Goal: Information Seeking & Learning: Learn about a topic

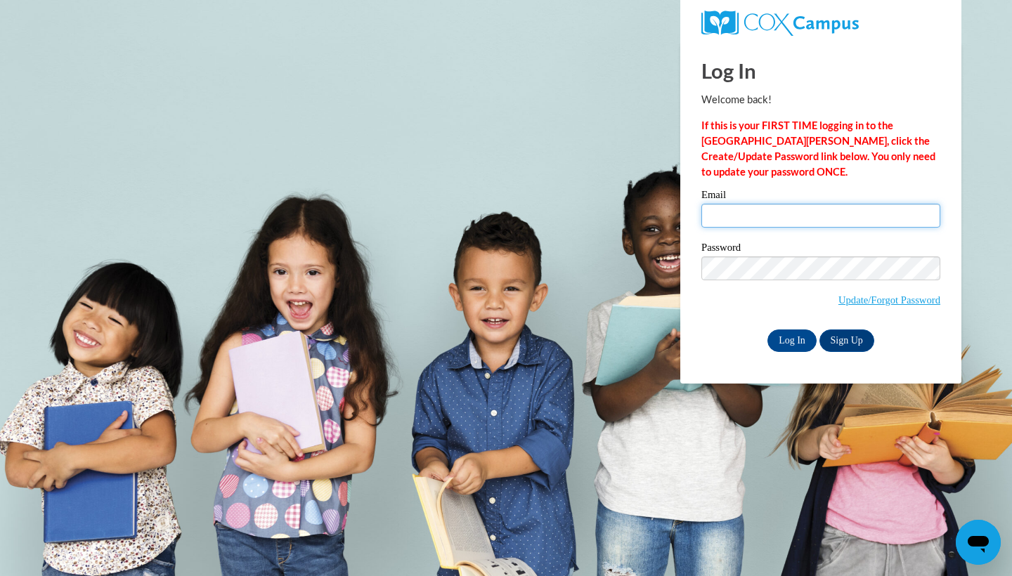
type input "vvidana@daltonstate.edu"
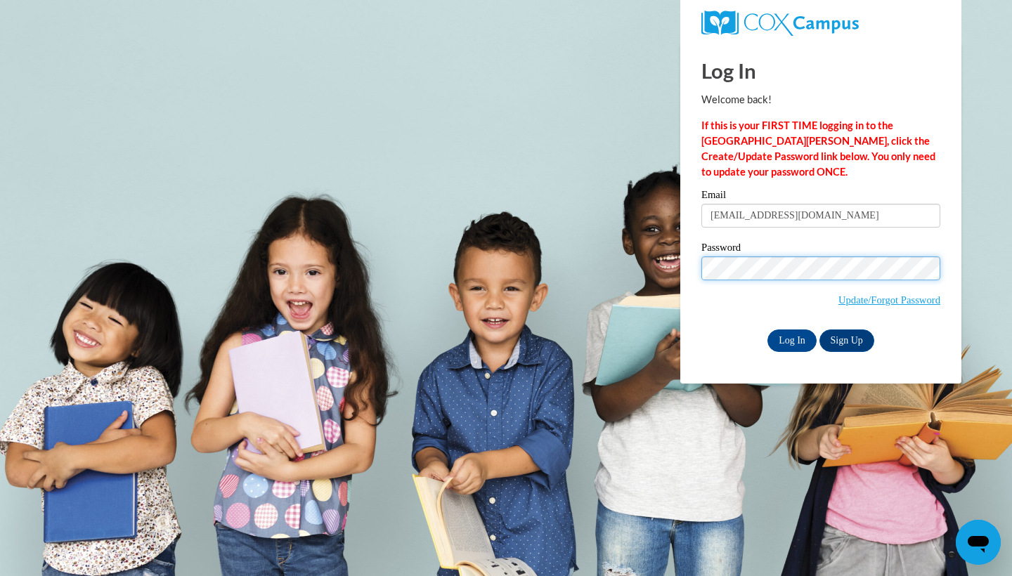
click at [791, 338] on input "Log In" at bounding box center [791, 341] width 49 height 22
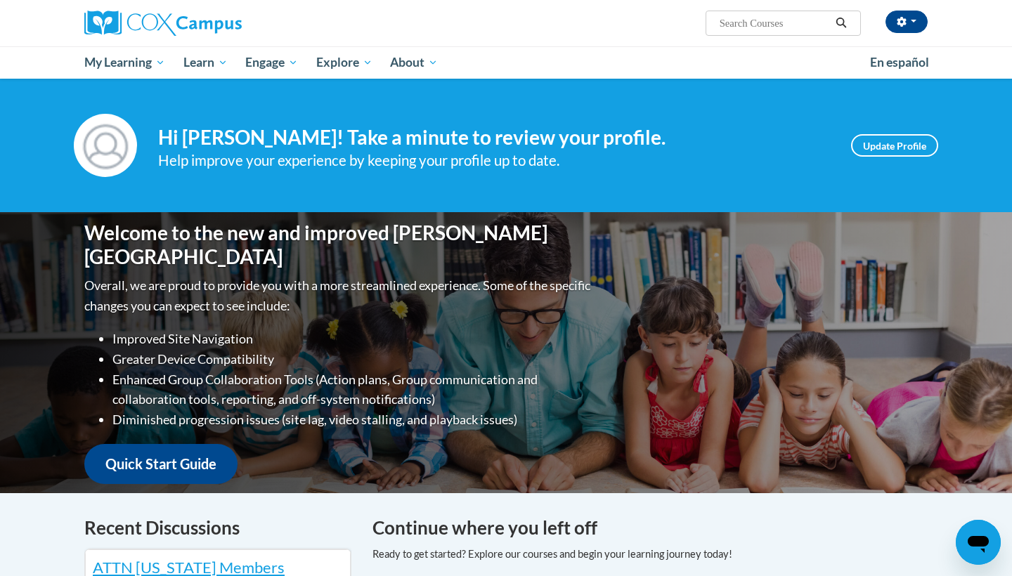
click at [762, 24] on input "Search..." at bounding box center [774, 23] width 112 height 17
type input "ORAL LANGUAGE"
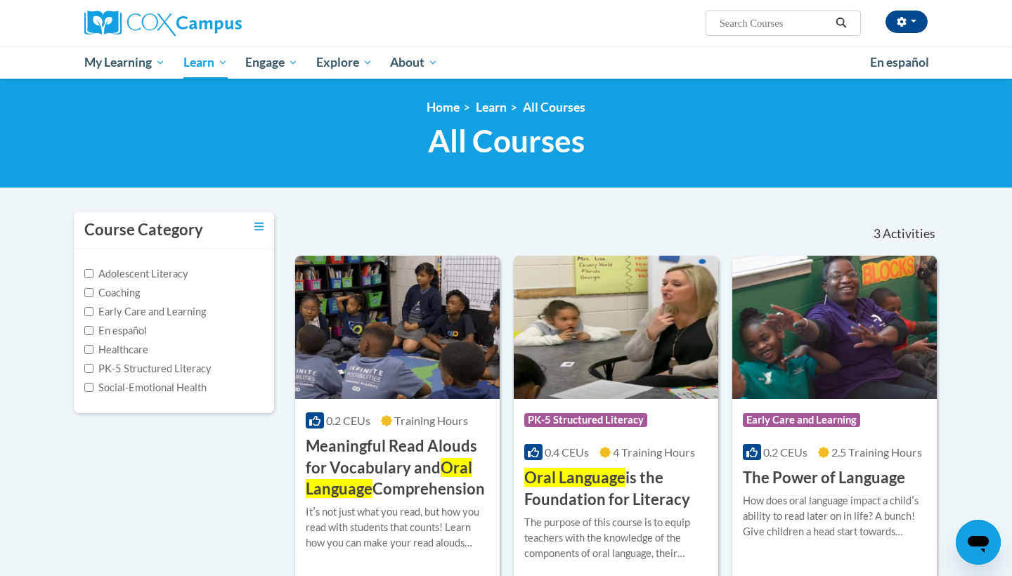
type input "ORAL LANGUAGE"
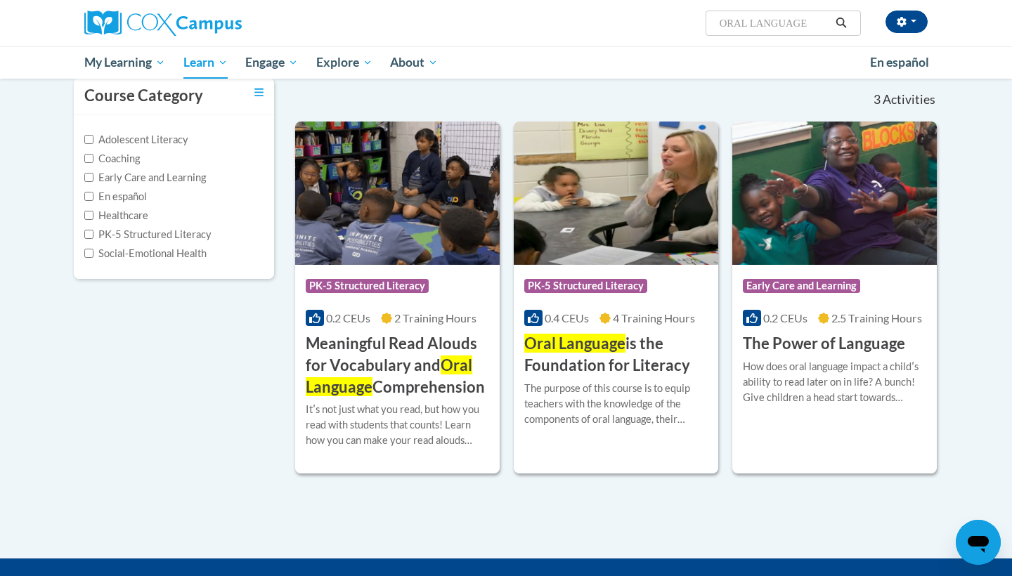
scroll to position [140, 0]
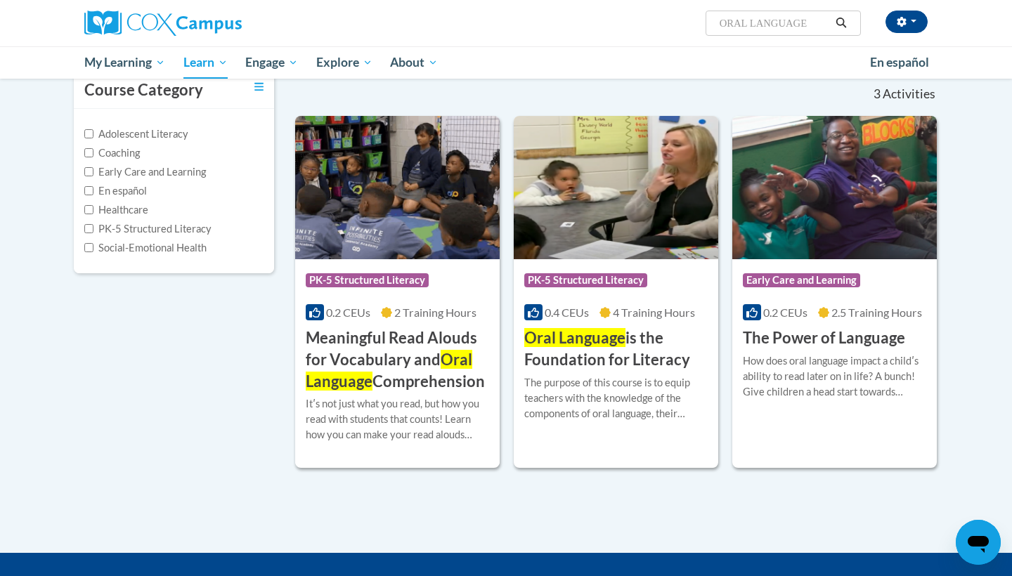
click at [654, 323] on div "Course Category: PK-5 Structured Literacy 0.4 CEUs 4 Training Hours COURSE Oral…" at bounding box center [616, 315] width 204 height 112
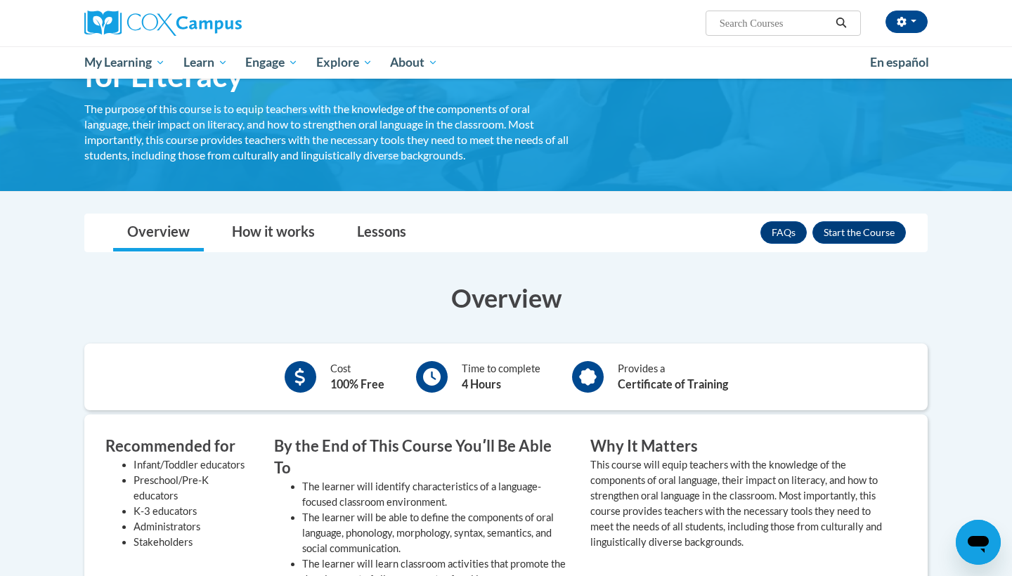
scroll to position [103, 0]
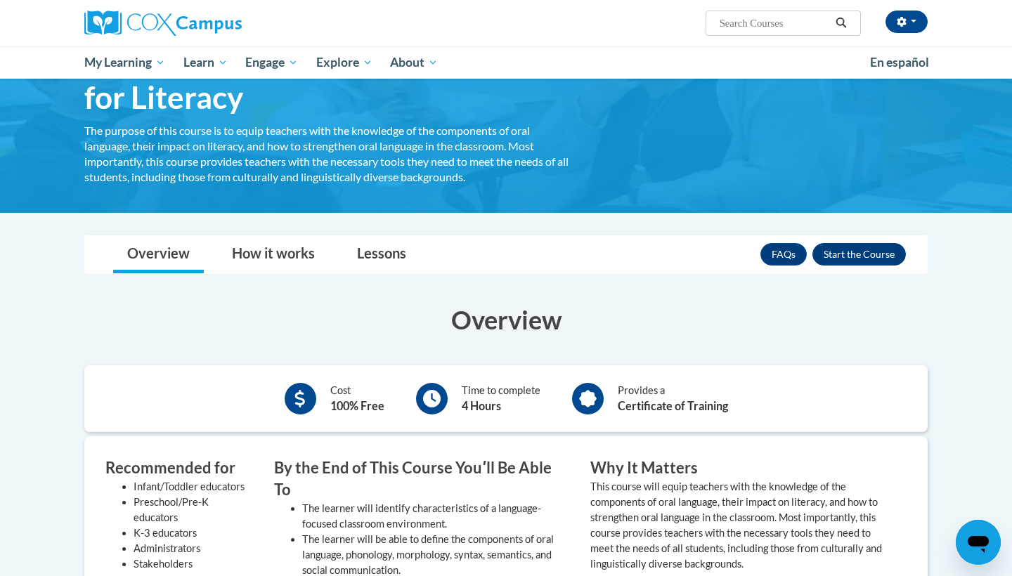
click at [859, 253] on button "Enroll" at bounding box center [858, 254] width 93 height 22
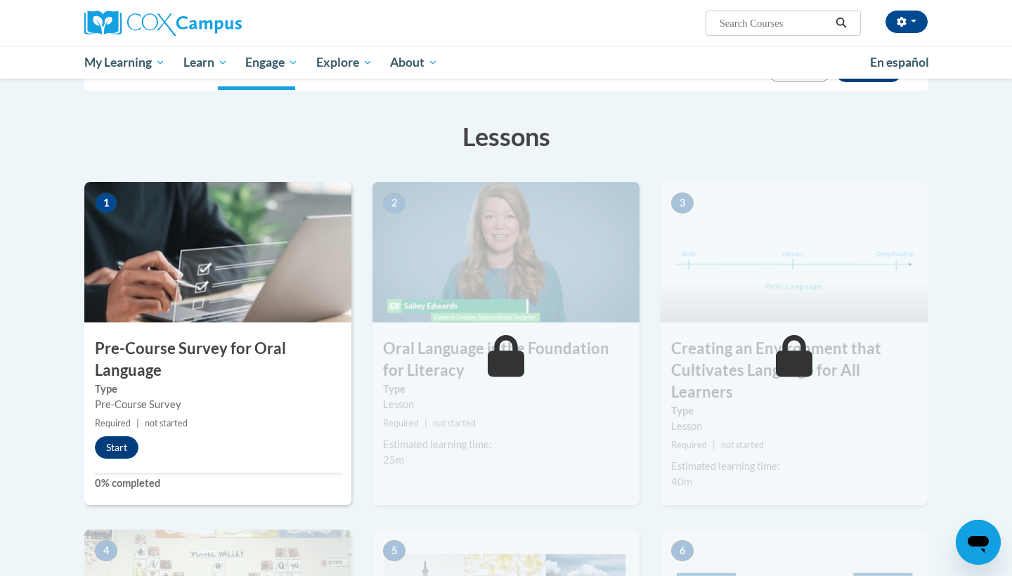
scroll to position [181, 0]
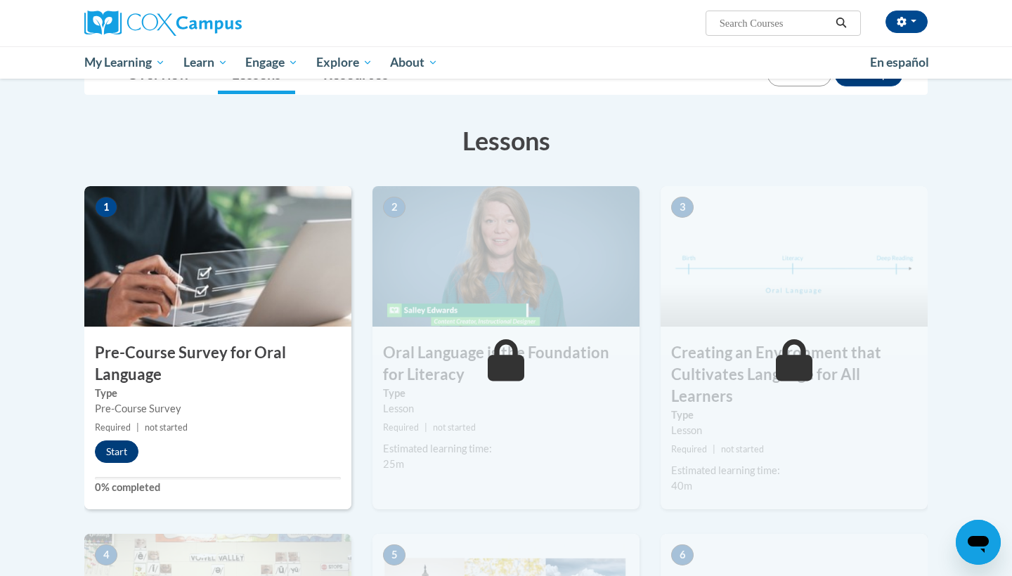
click at [110, 455] on button "Start" at bounding box center [117, 452] width 44 height 22
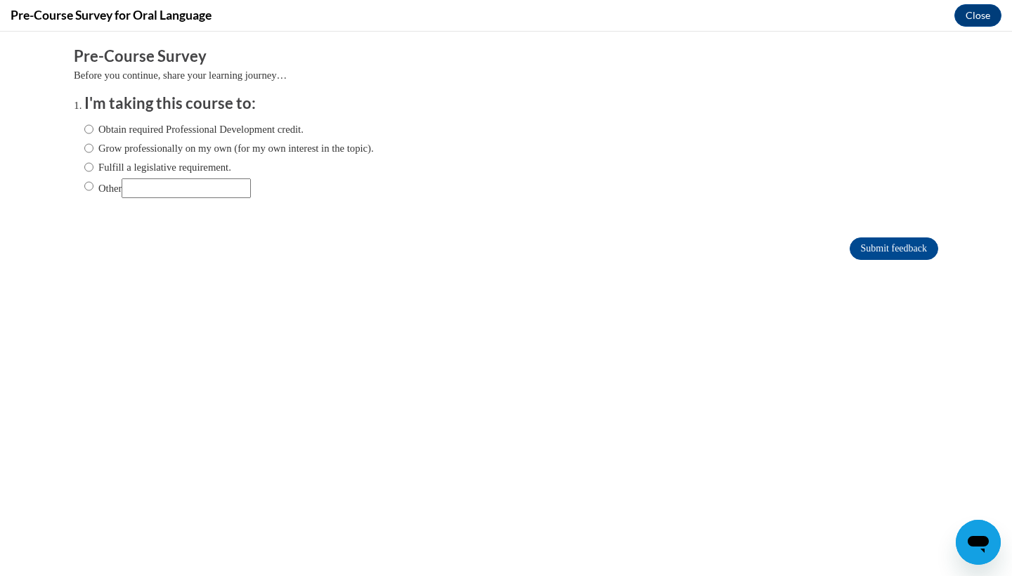
scroll to position [0, 0]
click at [86, 186] on input "Other" at bounding box center [88, 185] width 9 height 15
radio input "true"
click at [879, 246] on input "Submit feedback" at bounding box center [894, 249] width 89 height 22
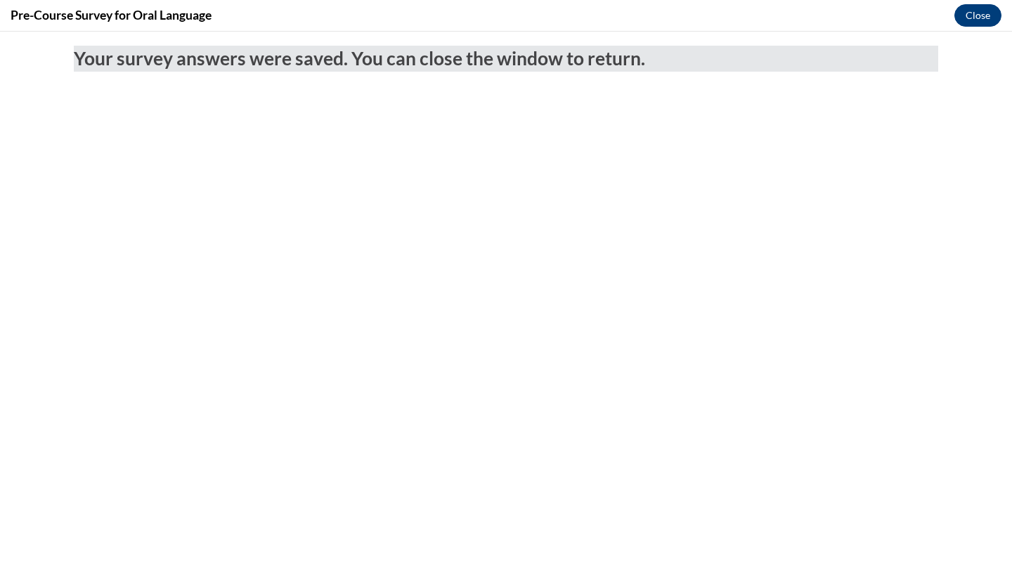
click at [971, 11] on button "Close" at bounding box center [977, 15] width 47 height 22
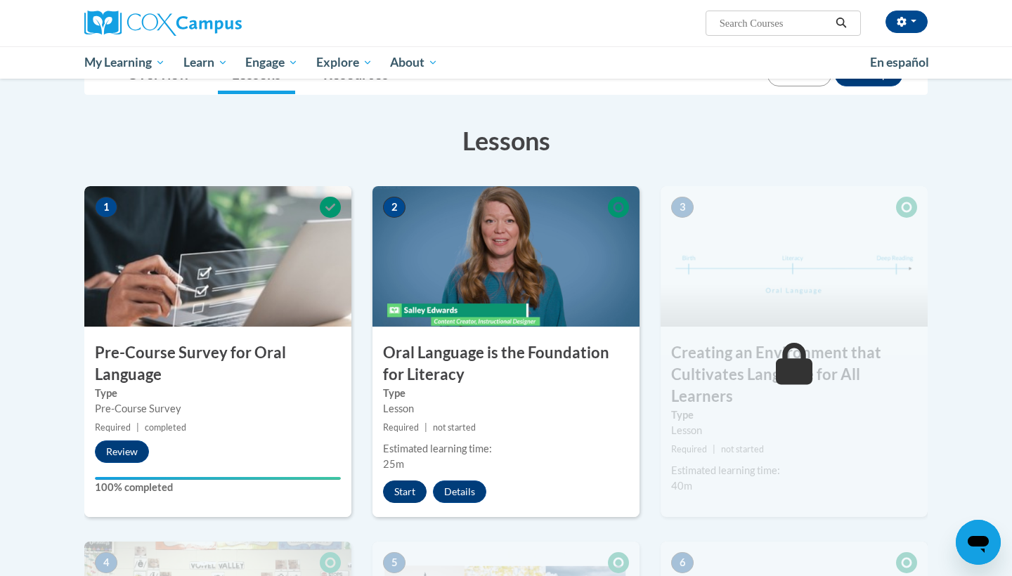
click at [406, 483] on button "Start" at bounding box center [405, 492] width 44 height 22
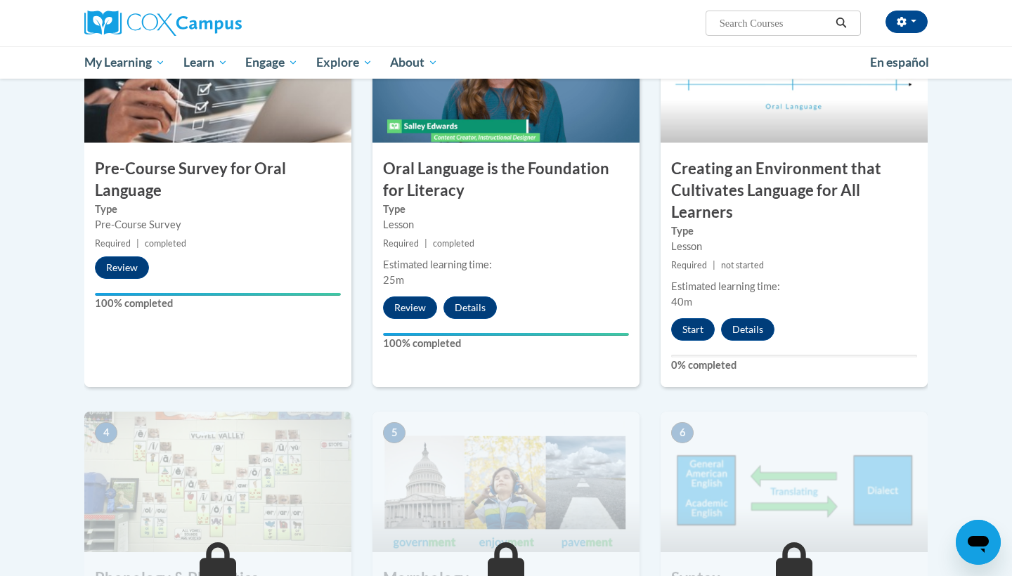
scroll to position [366, 0]
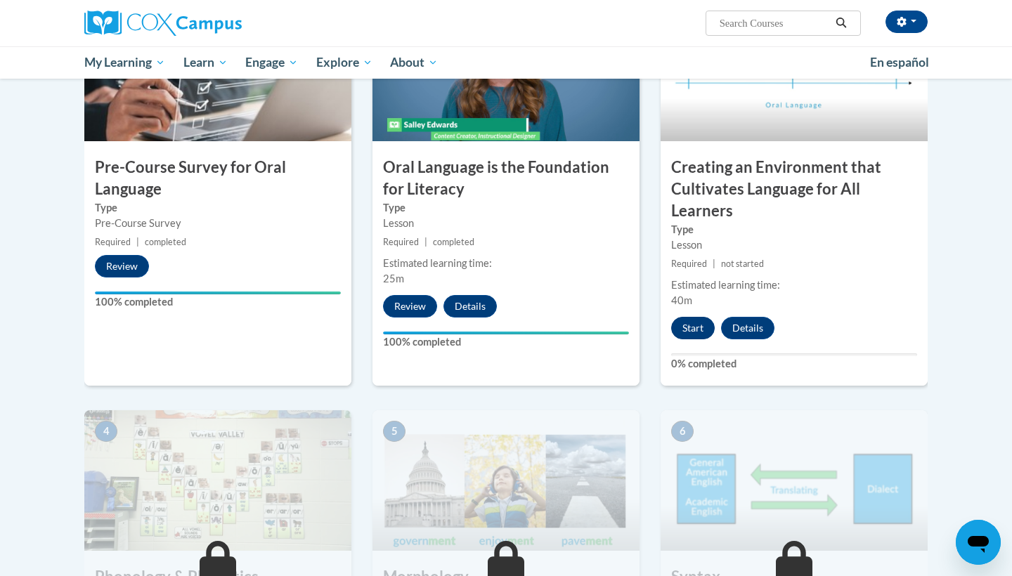
click at [692, 330] on button "Start" at bounding box center [693, 328] width 44 height 22
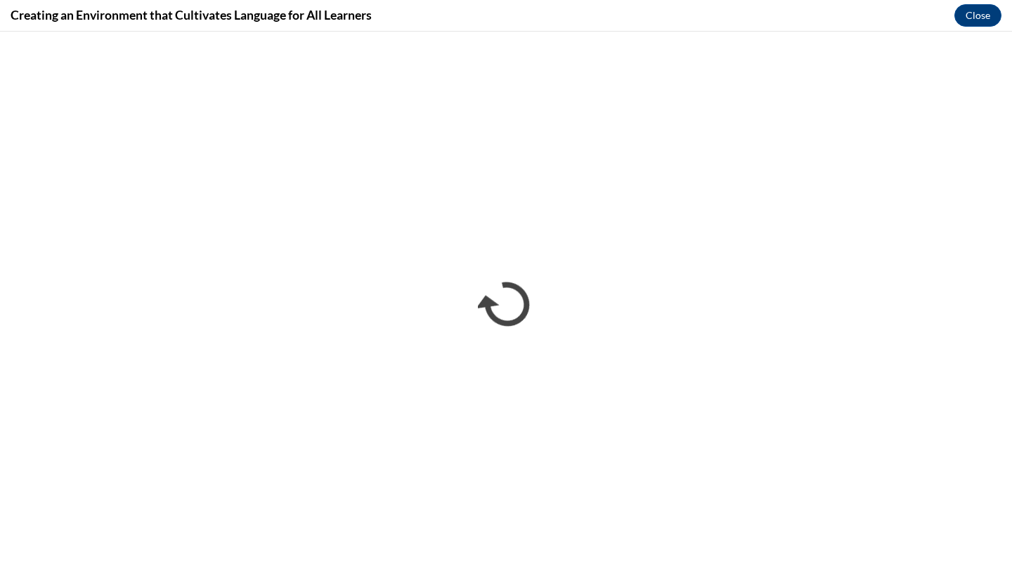
scroll to position [0, 0]
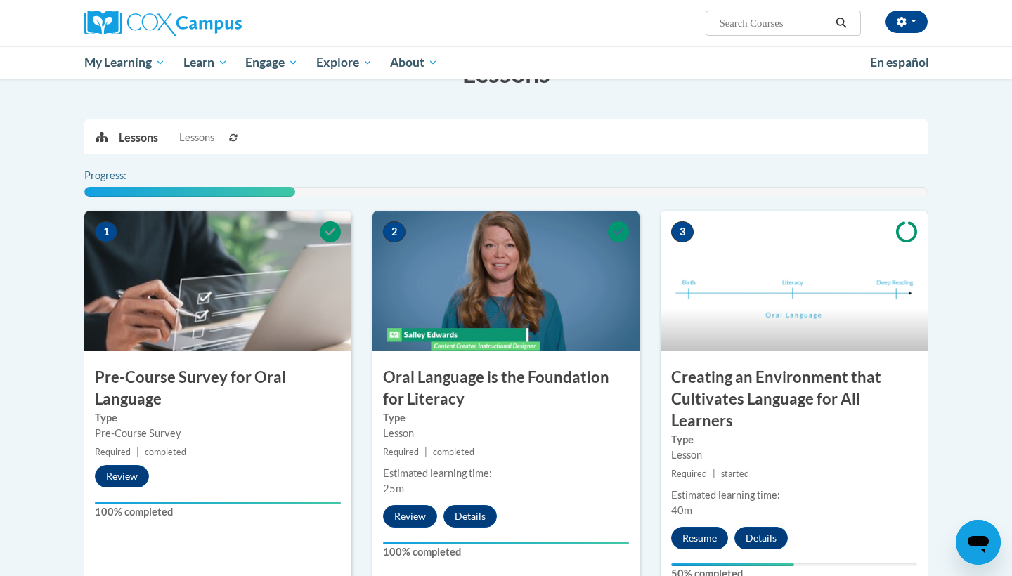
scroll to position [248, 0]
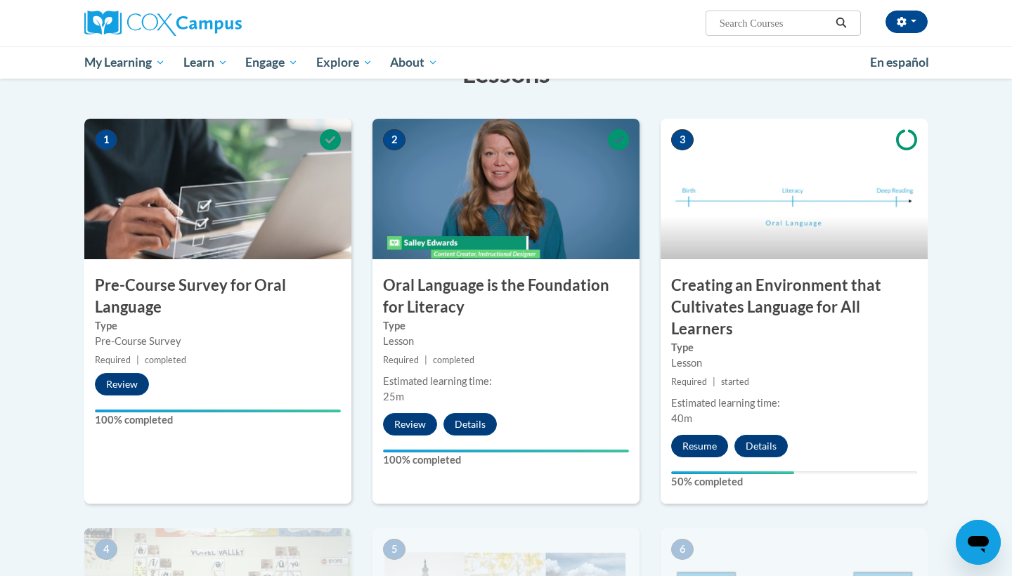
click at [701, 447] on button "Resume" at bounding box center [699, 446] width 57 height 22
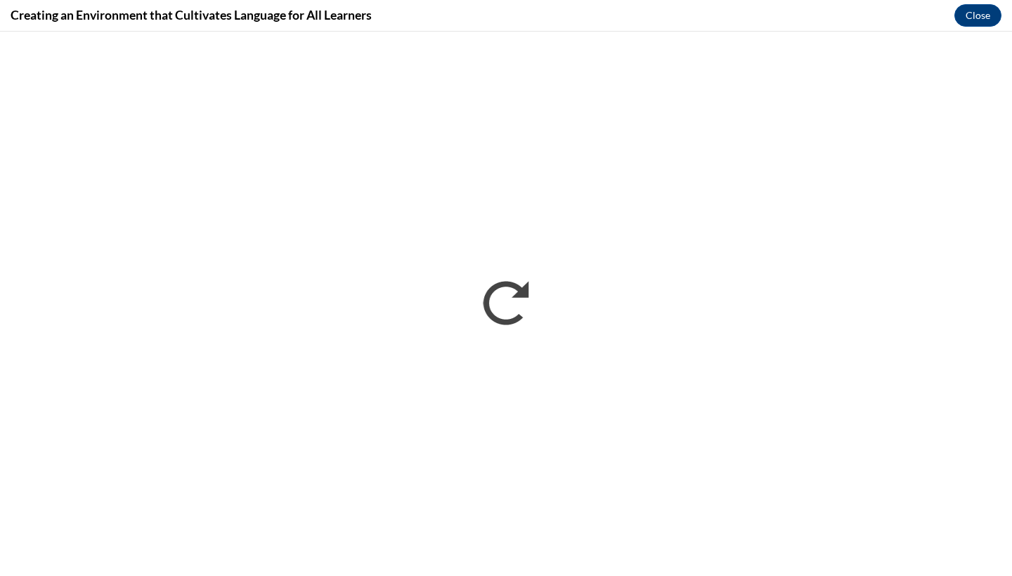
scroll to position [0, 0]
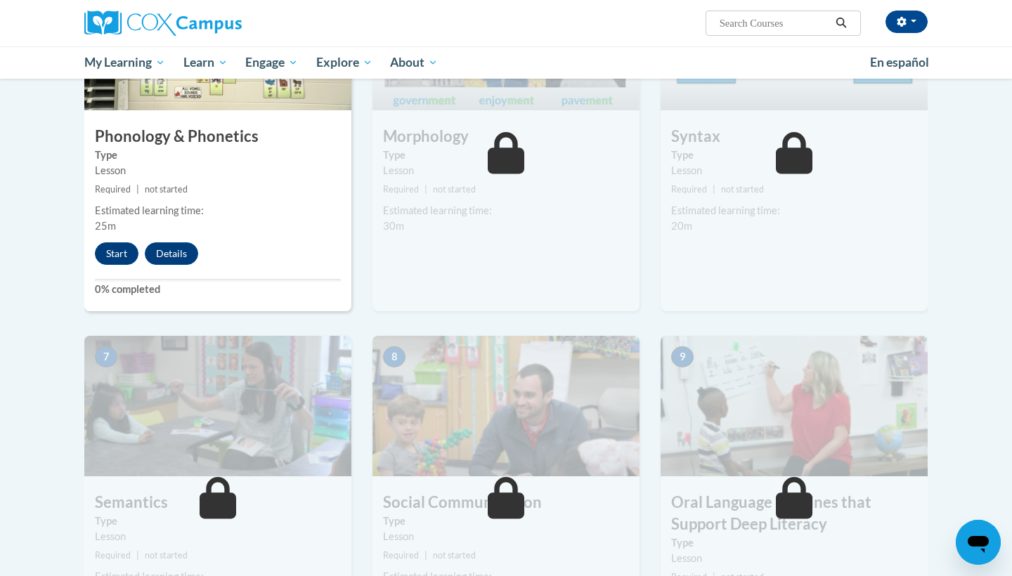
scroll to position [797, 0]
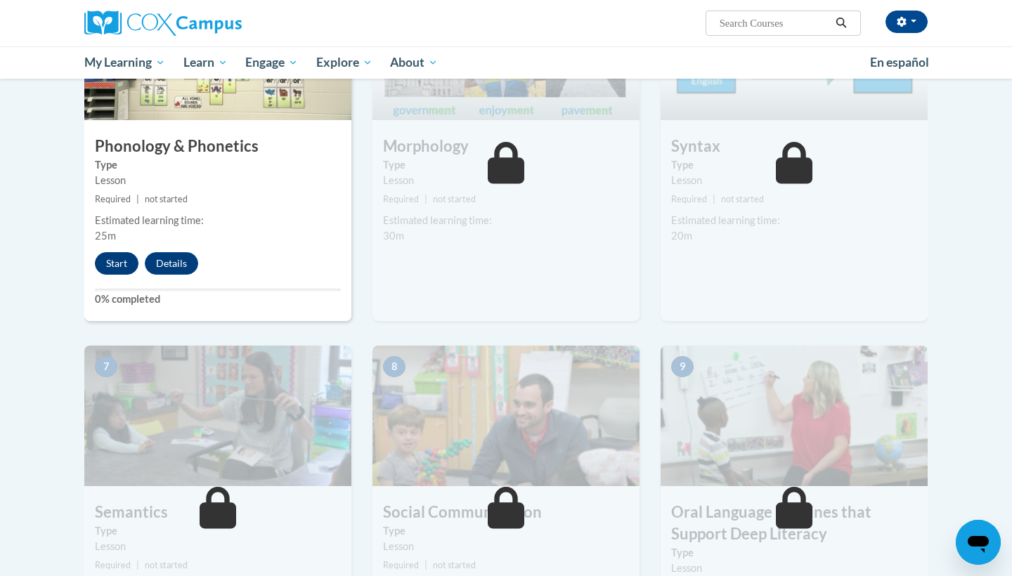
click at [115, 265] on button "Start" at bounding box center [117, 263] width 44 height 22
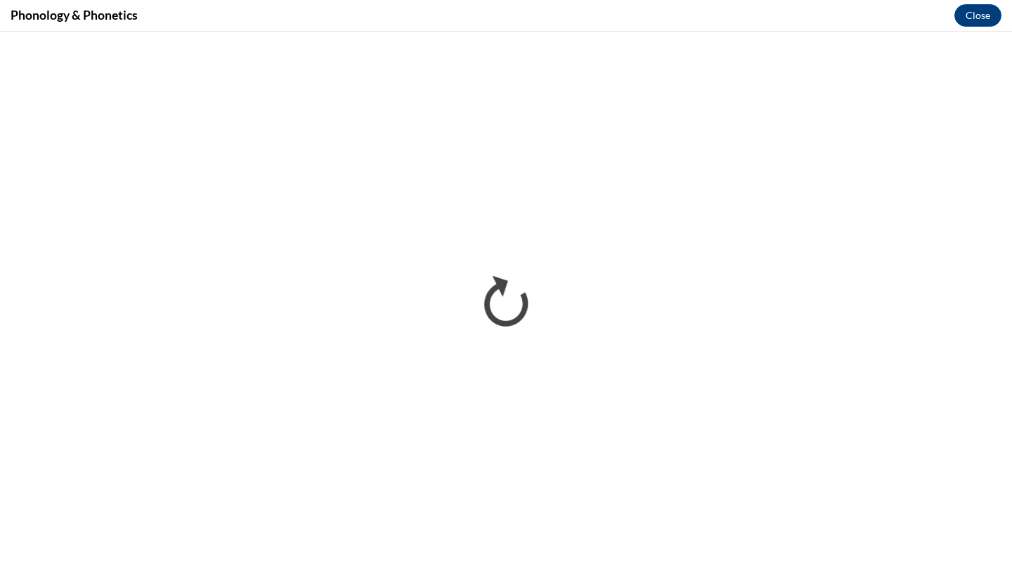
scroll to position [0, 0]
click at [977, 15] on button "Close" at bounding box center [977, 15] width 47 height 22
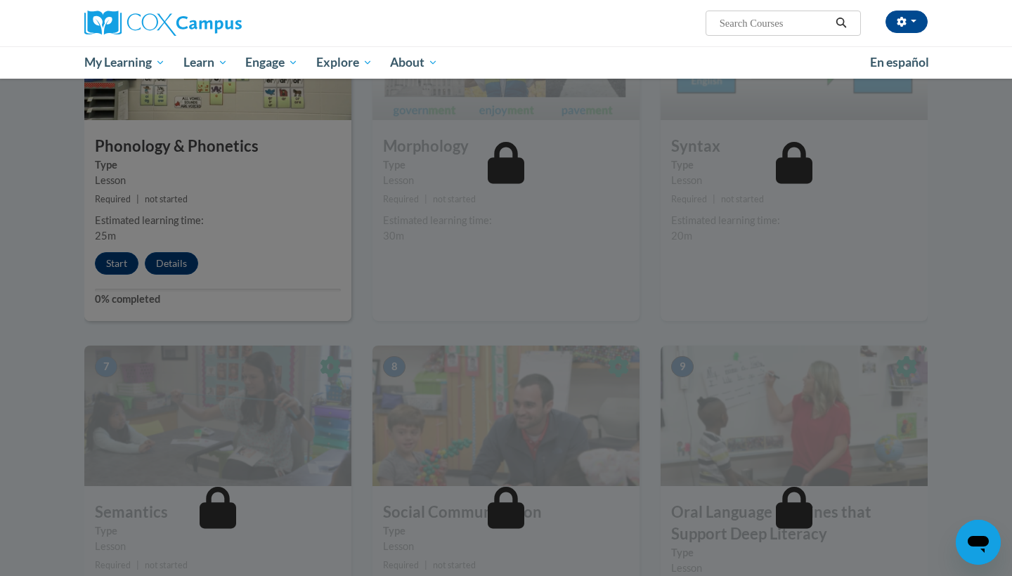
click at [796, 311] on div at bounding box center [506, 288] width 1012 height 576
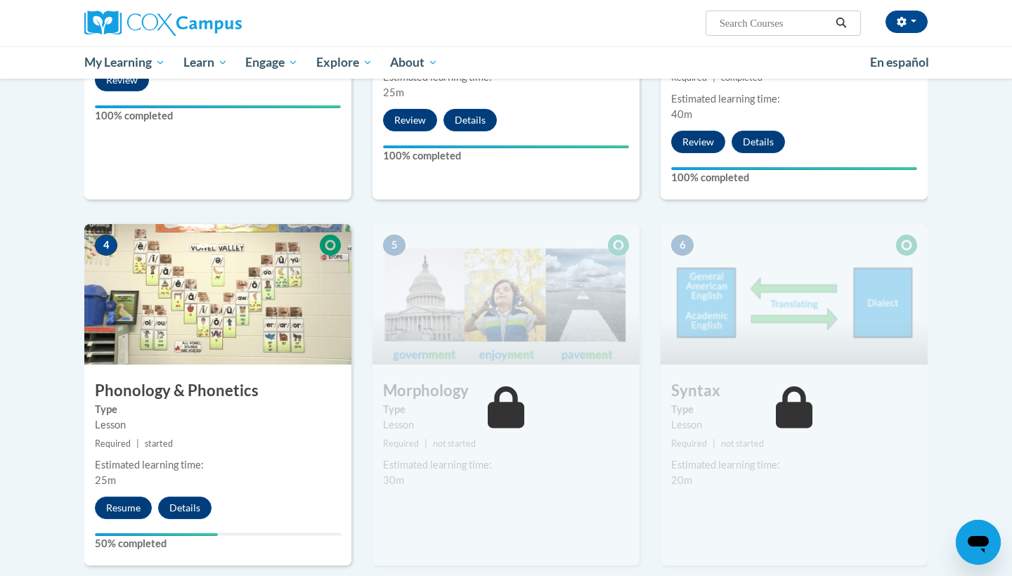
scroll to position [569, 0]
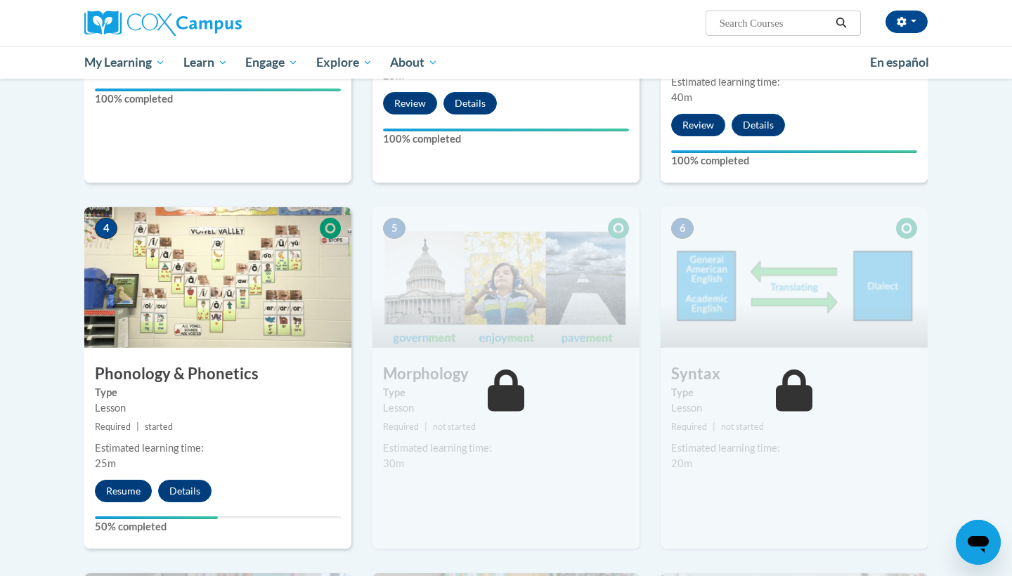
click at [130, 493] on button "Resume" at bounding box center [123, 491] width 57 height 22
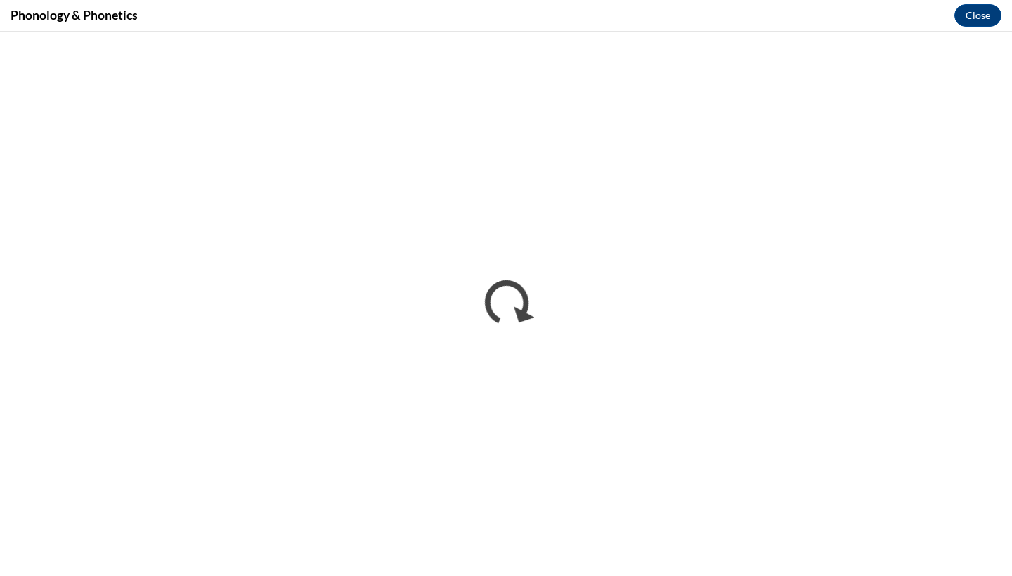
scroll to position [0, 0]
click at [977, 15] on button "Close" at bounding box center [977, 15] width 47 height 22
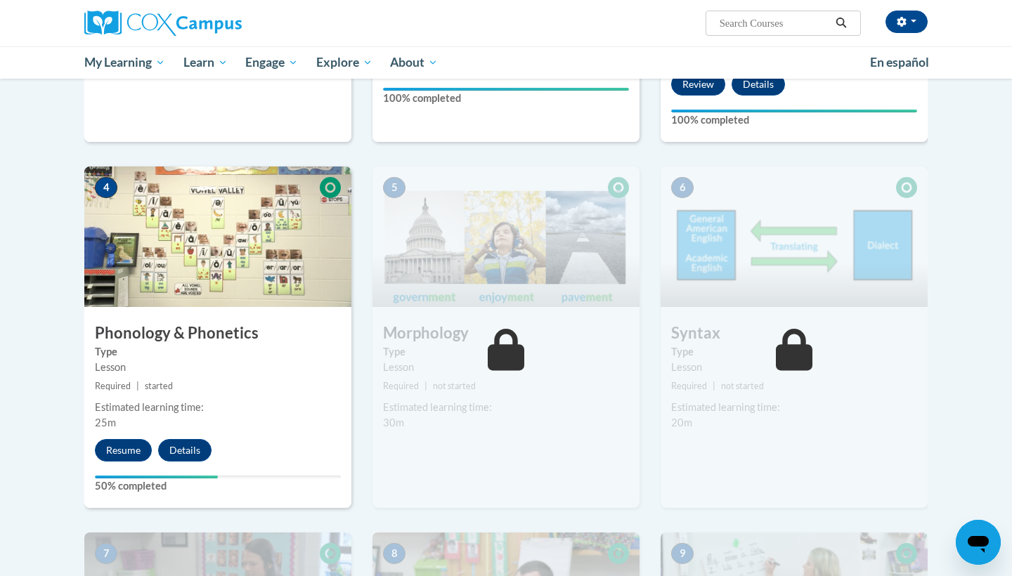
scroll to position [602, 0]
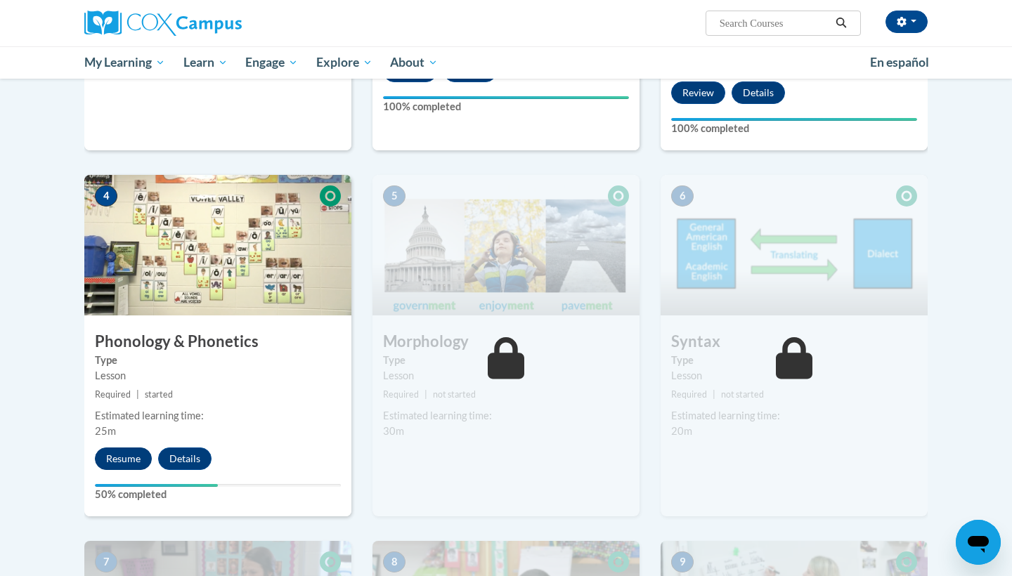
click at [119, 460] on button "Resume" at bounding box center [123, 459] width 57 height 22
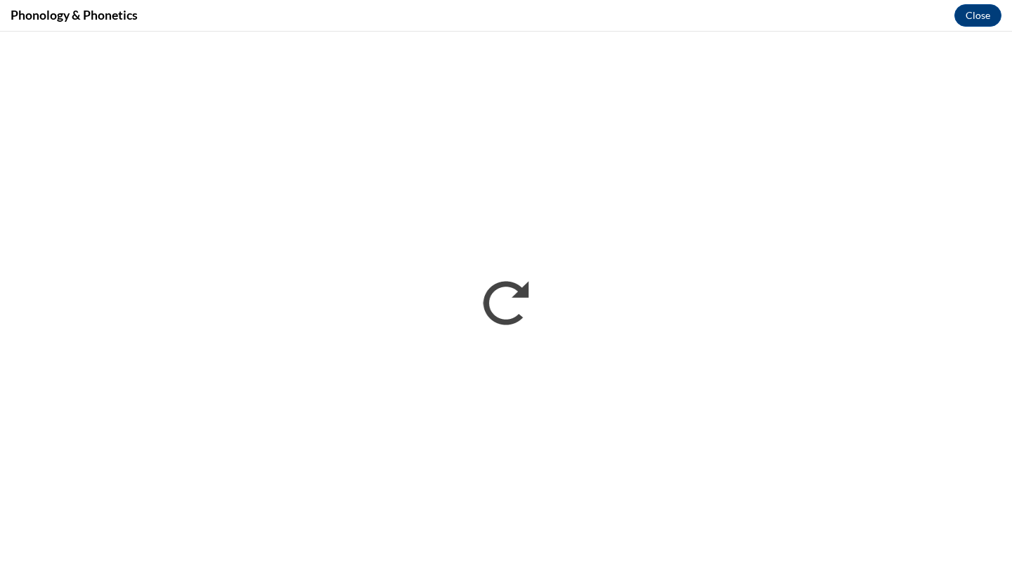
scroll to position [0, 0]
click at [977, 15] on button "Close" at bounding box center [977, 15] width 47 height 22
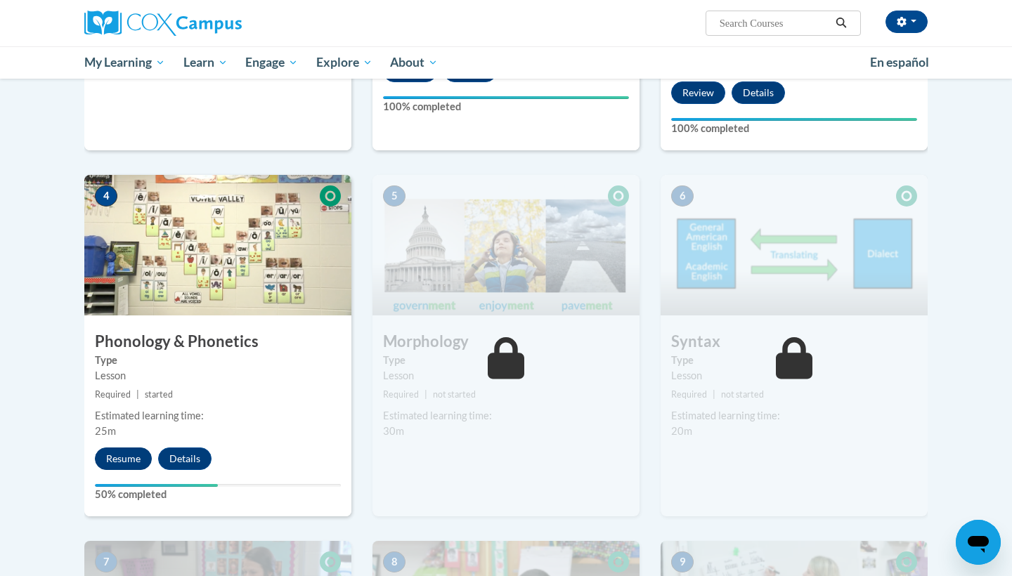
click at [112, 457] on button "Resume" at bounding box center [123, 459] width 57 height 22
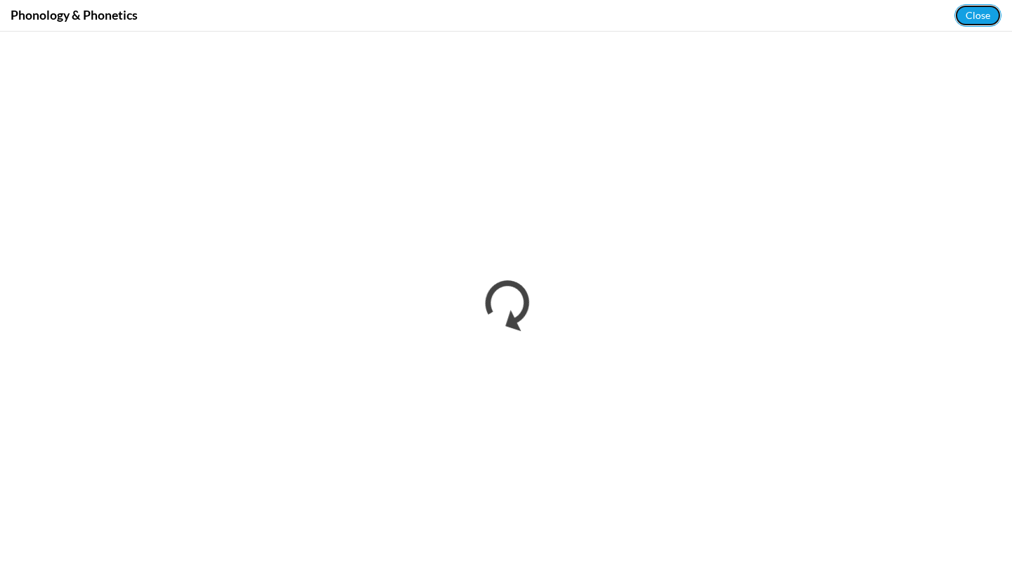
click at [977, 15] on button "Close" at bounding box center [977, 15] width 47 height 22
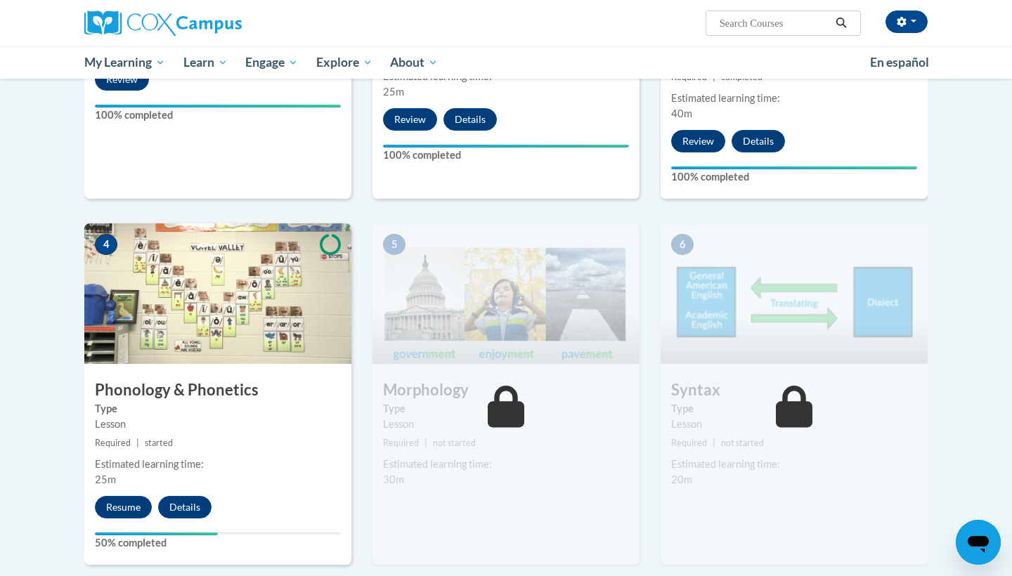
scroll to position [573, 0]
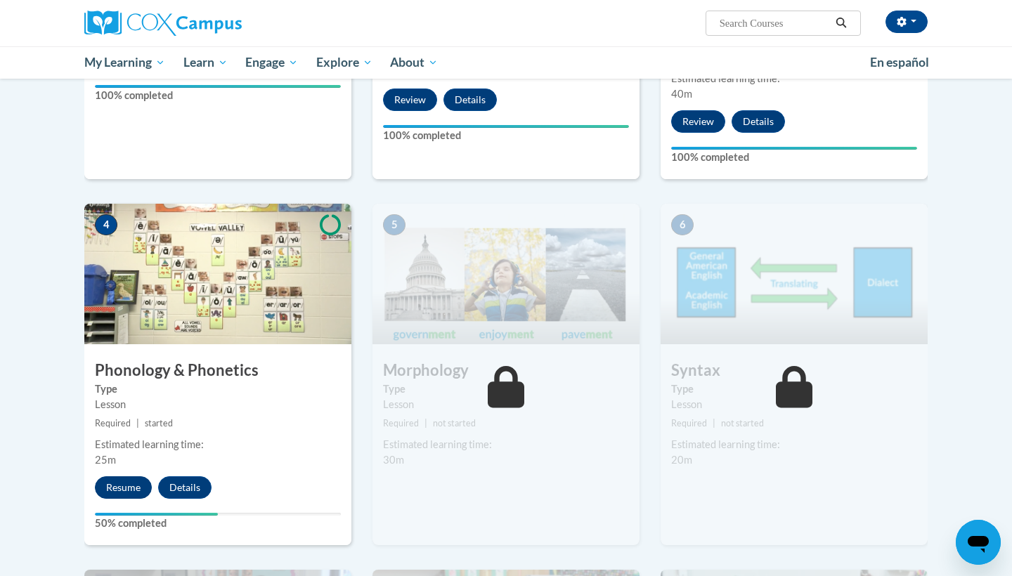
click at [128, 481] on button "Resume" at bounding box center [123, 487] width 57 height 22
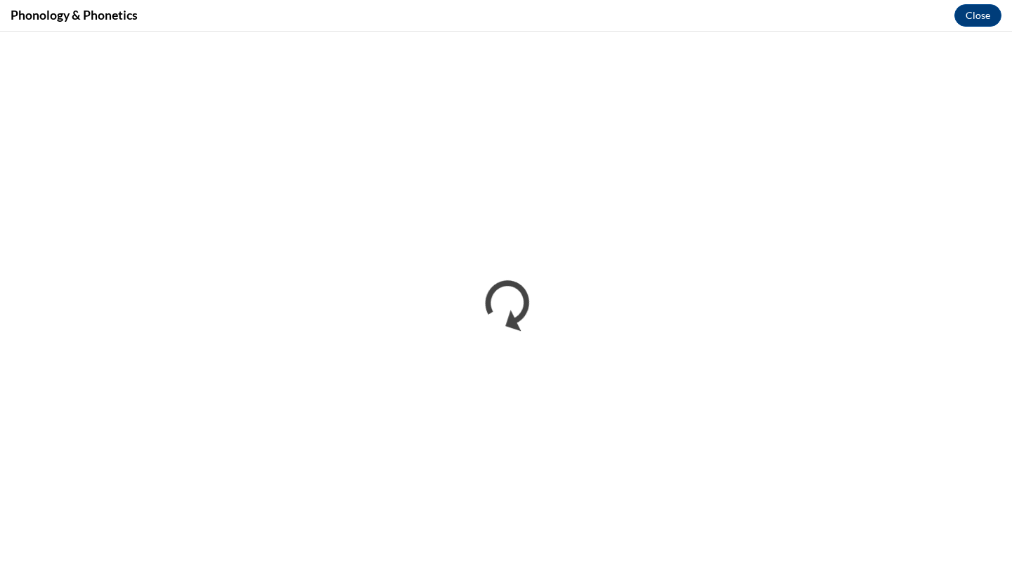
scroll to position [0, 0]
